Goal: Task Accomplishment & Management: Use online tool/utility

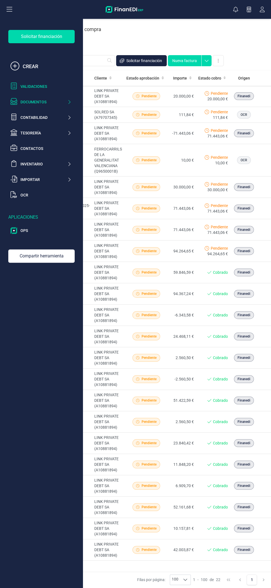
click at [43, 83] on div "Validaciones" at bounding box center [40, 86] width 65 height 11
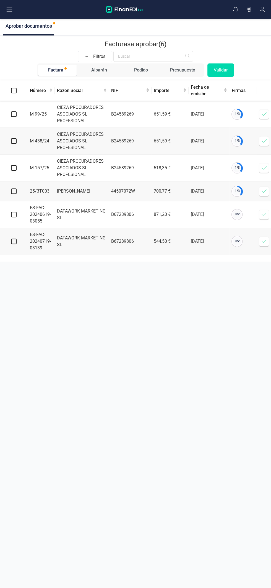
click at [262, 111] on icon at bounding box center [265, 114] width 6 height 6
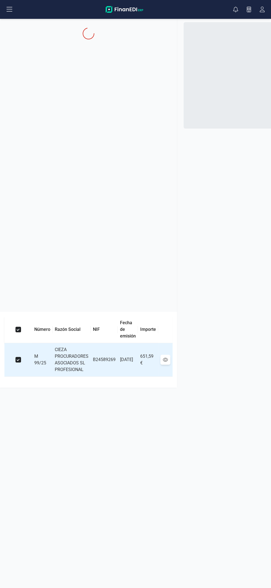
scroll to position [0, 55]
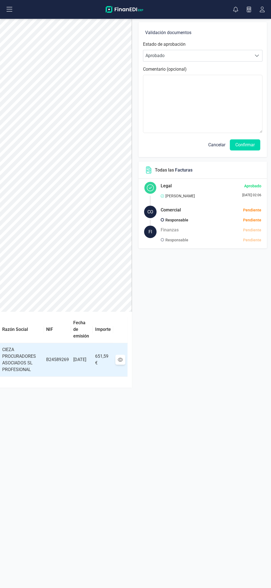
scroll to position [0, 55]
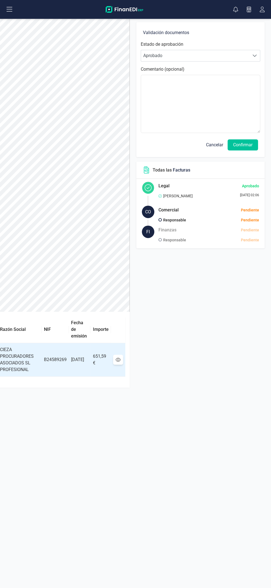
click at [252, 140] on button "Confirmar" at bounding box center [243, 144] width 30 height 11
click at [253, 143] on button "Confirmar" at bounding box center [243, 144] width 30 height 11
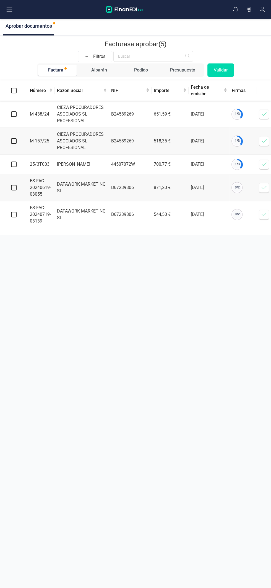
click at [264, 140] on icon at bounding box center [265, 141] width 6 height 6
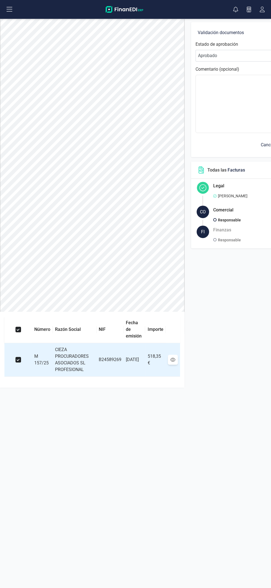
scroll to position [0, 55]
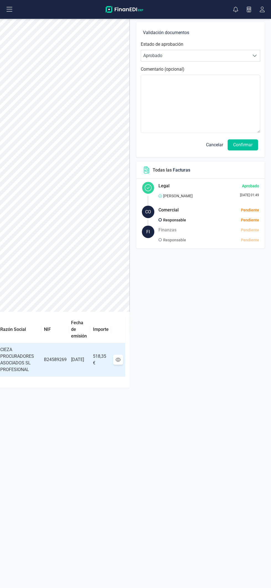
click at [250, 149] on button "Confirmar" at bounding box center [243, 144] width 30 height 11
click at [250, 144] on button "Confirmar" at bounding box center [243, 144] width 30 height 11
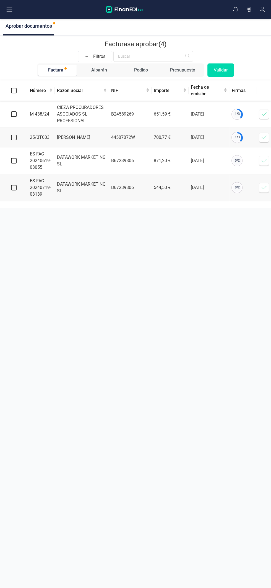
click at [264, 137] on icon at bounding box center [265, 138] width 6 height 6
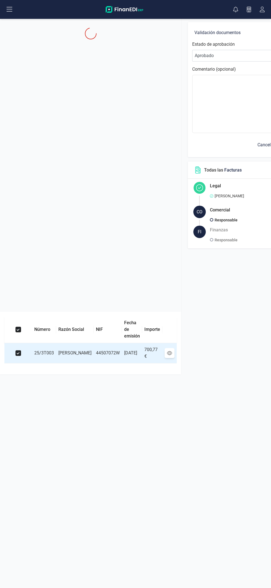
scroll to position [0, 47]
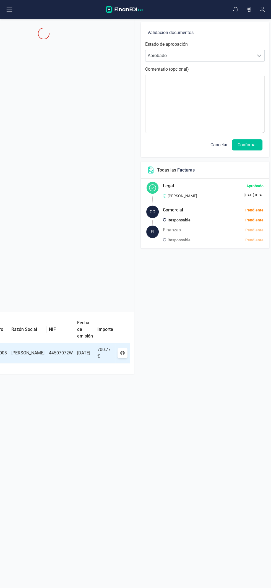
click at [245, 144] on button "Confirmar" at bounding box center [247, 144] width 30 height 11
click at [246, 147] on button "Confirmar" at bounding box center [247, 144] width 30 height 11
